Goal: Task Accomplishment & Management: Manage account settings

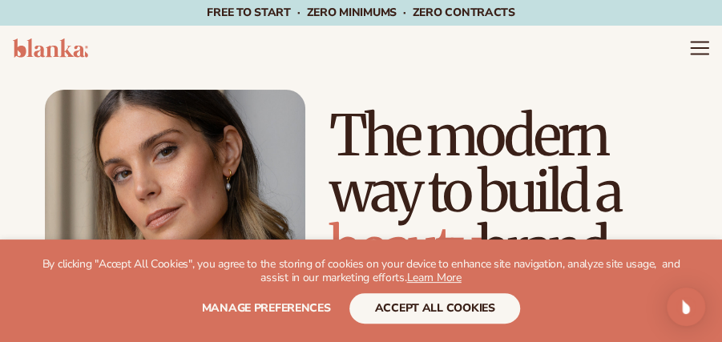
click at [699, 44] on icon "Menu" at bounding box center [700, 48] width 21 height 21
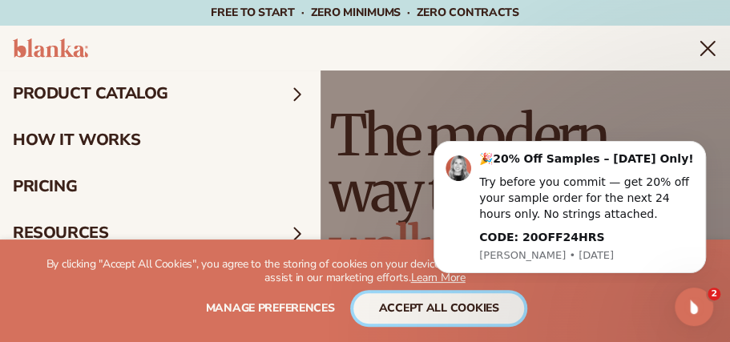
click at [451, 306] on button "accept all cookies" at bounding box center [440, 308] width 172 height 30
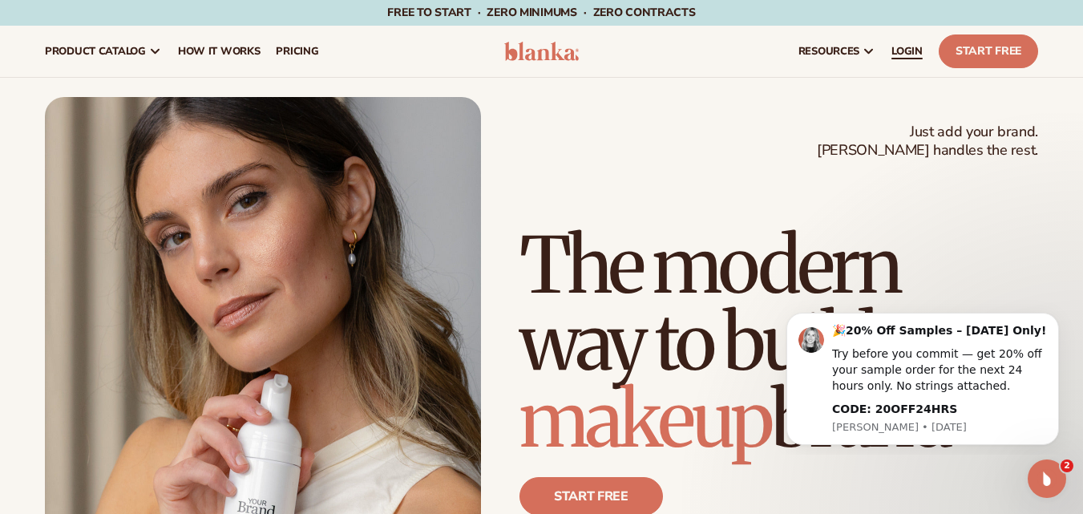
click at [722, 42] on link "LOGIN" at bounding box center [907, 51] width 47 height 51
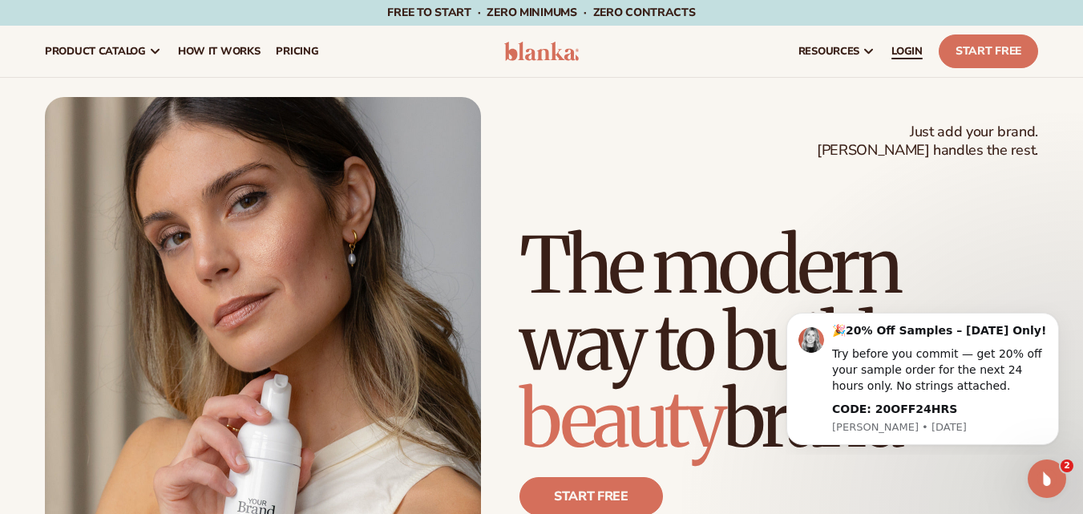
click at [901, 51] on span "LOGIN" at bounding box center [907, 51] width 31 height 13
